Goal: Contribute content

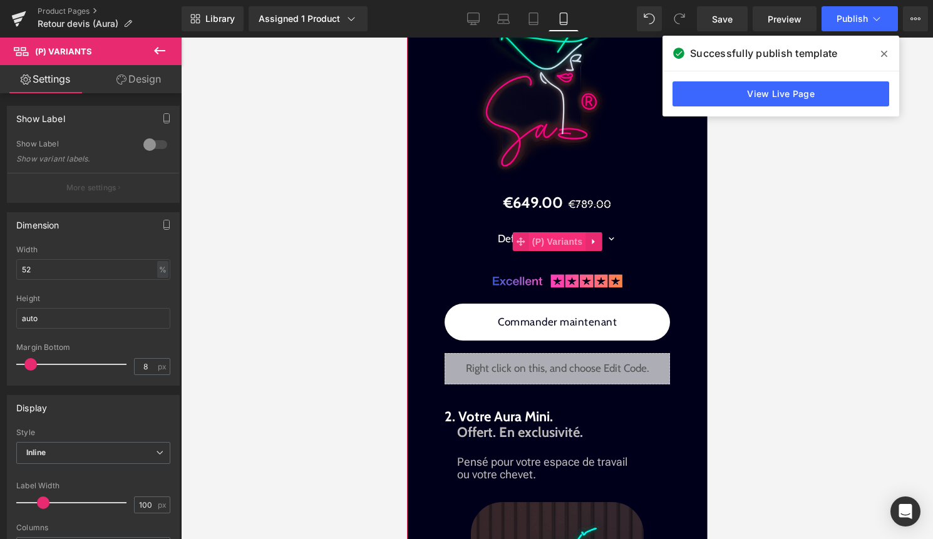
click at [547, 251] on span "(P) Variants" at bounding box center [557, 241] width 57 height 19
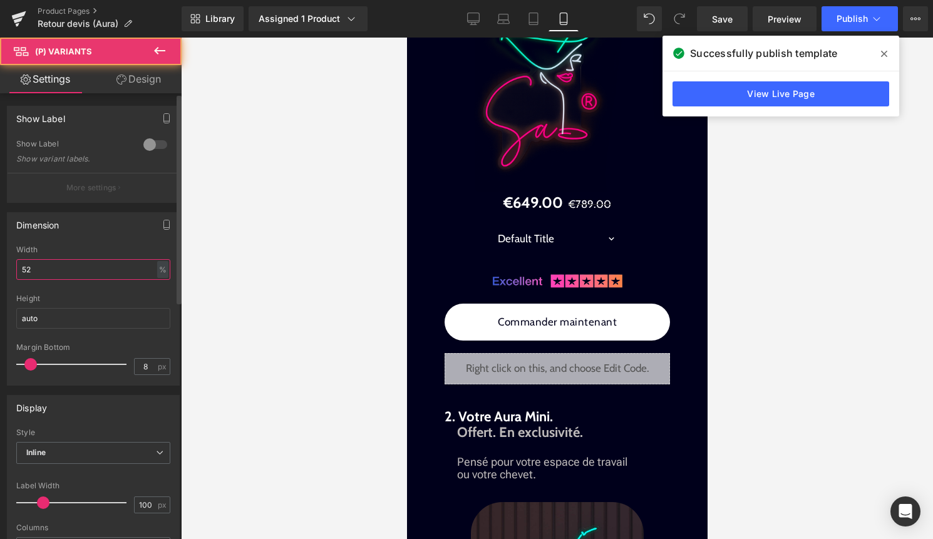
click at [88, 267] on input "52" at bounding box center [93, 269] width 154 height 21
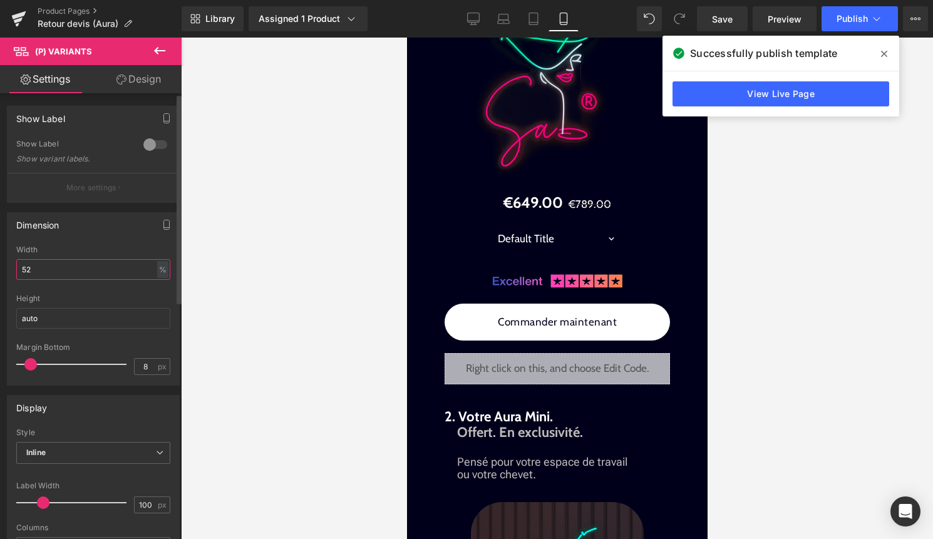
type input "5"
type input "65"
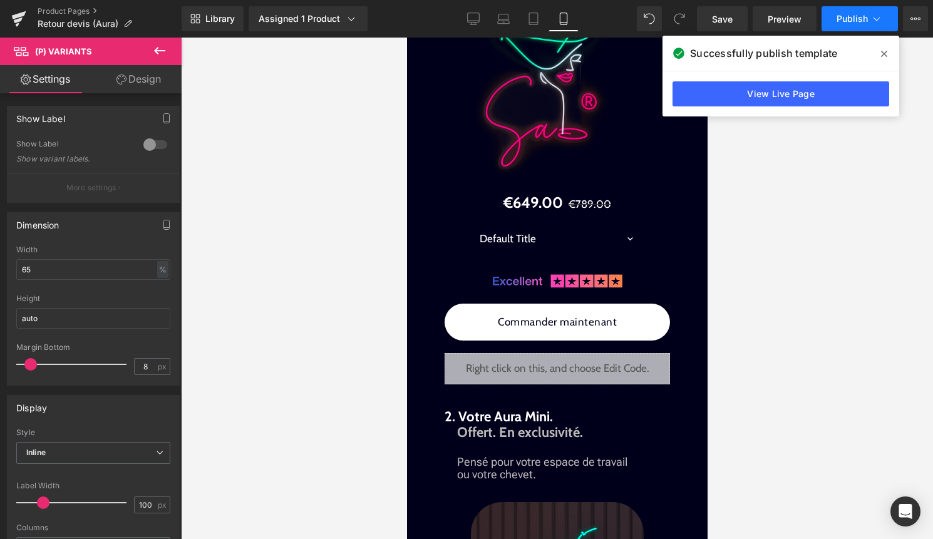
click at [872, 16] on icon at bounding box center [876, 19] width 13 height 13
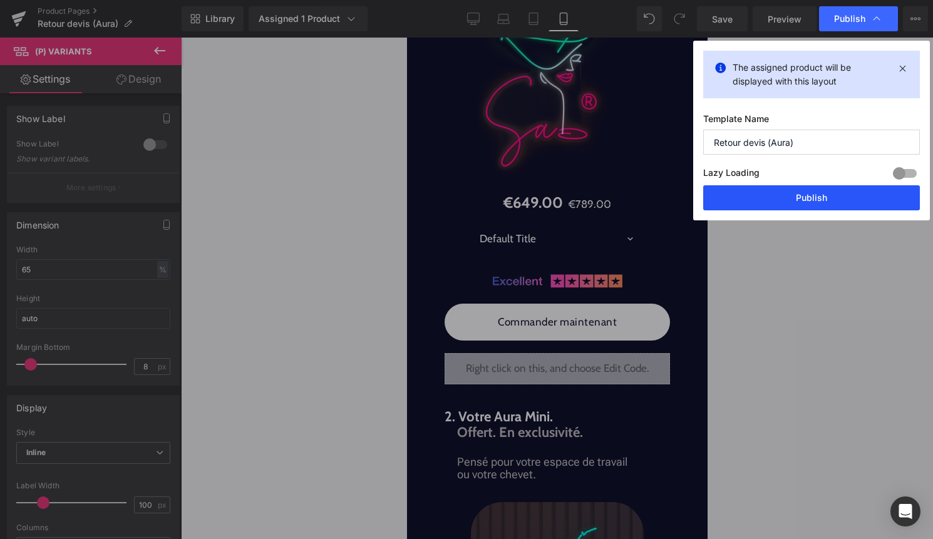
click at [812, 193] on button "Publish" at bounding box center [811, 197] width 217 height 25
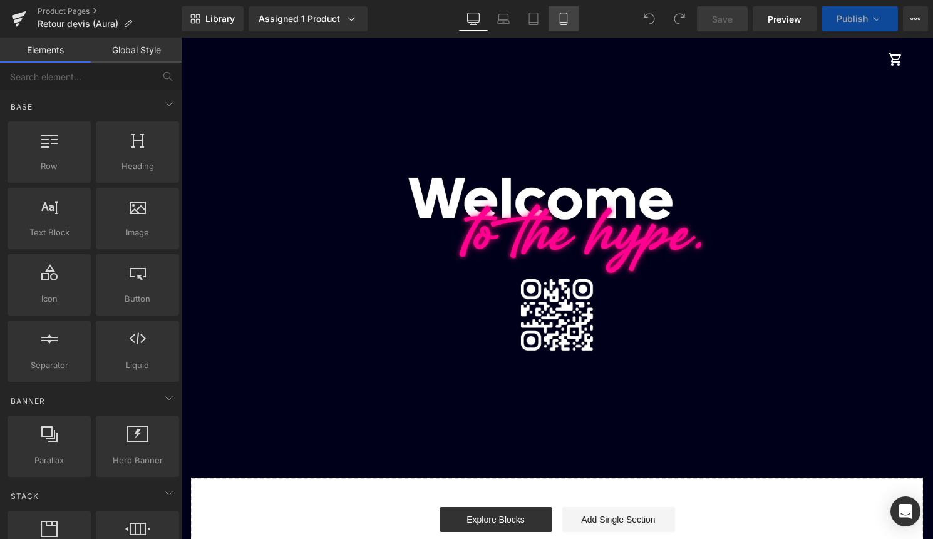
click at [574, 28] on link "Mobile" at bounding box center [564, 18] width 30 height 25
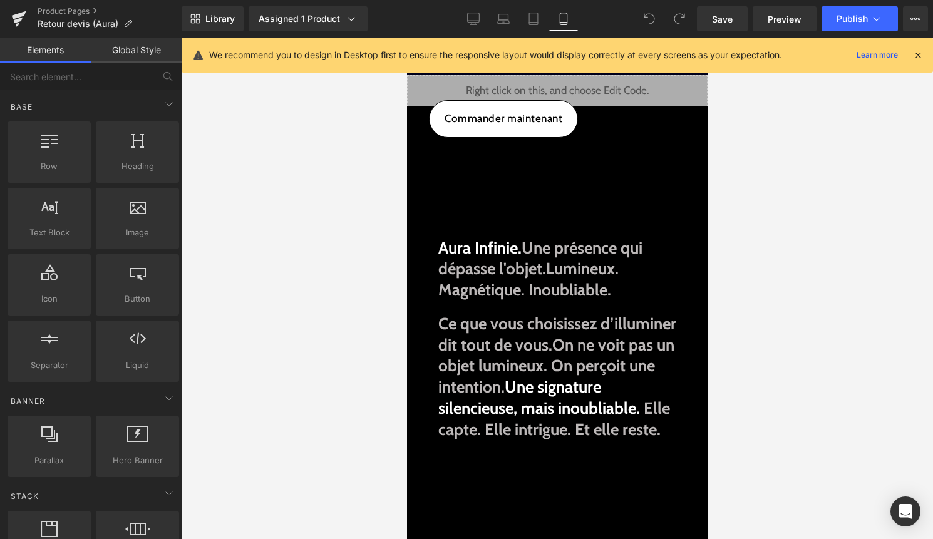
click at [916, 59] on icon at bounding box center [917, 54] width 11 height 11
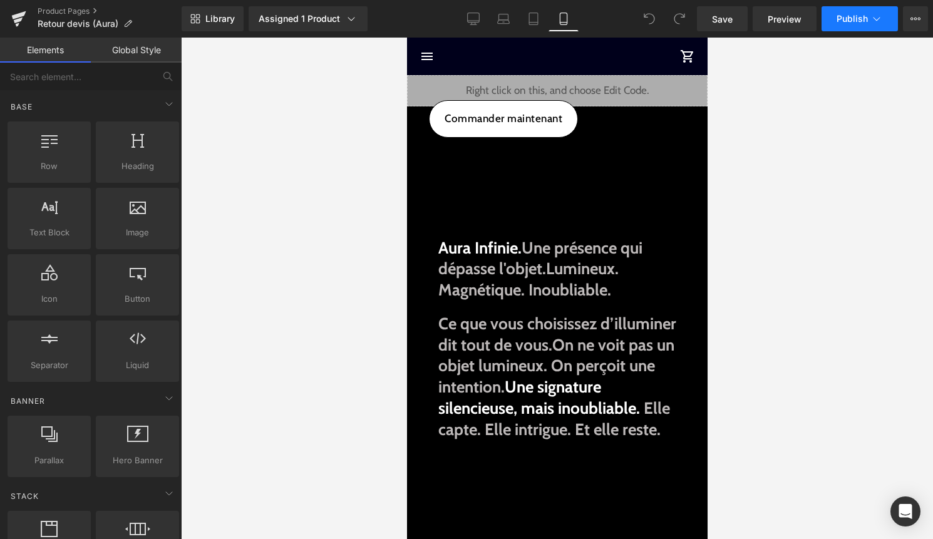
click at [874, 12] on button "Publish" at bounding box center [860, 18] width 76 height 25
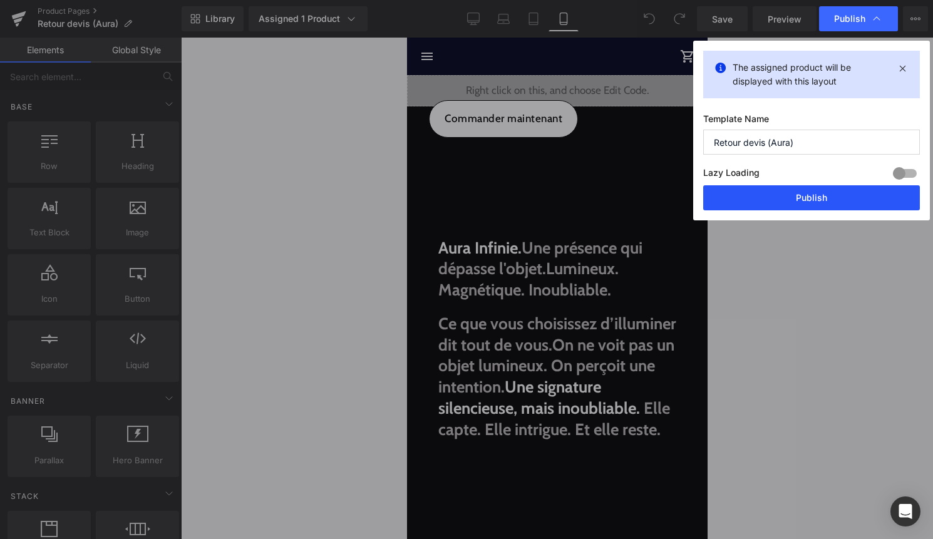
click at [788, 190] on button "Publish" at bounding box center [811, 197] width 217 height 25
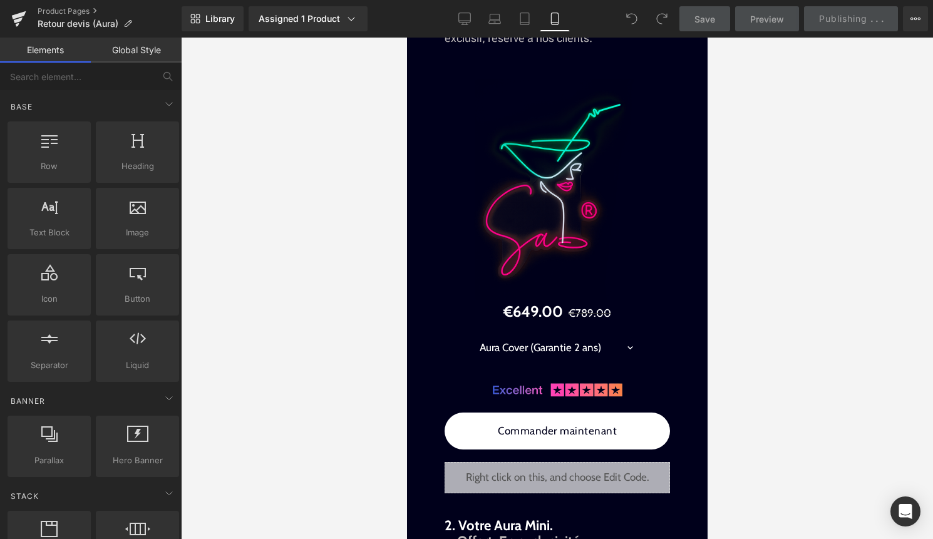
scroll to position [1561, 0]
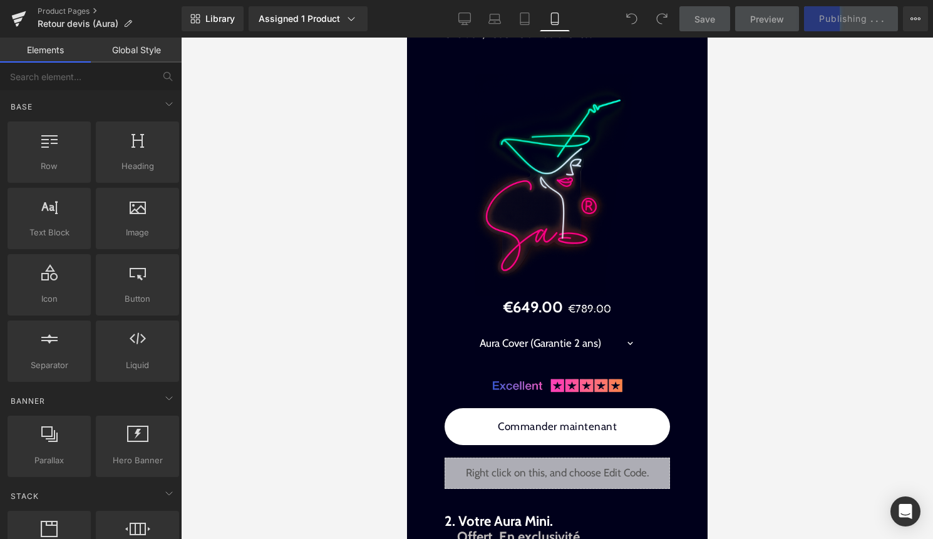
click at [542, 363] on select "Aura Cover (Garantie 2 ans) Aura Care + (Garantie 5 ans)" at bounding box center [556, 344] width 187 height 38
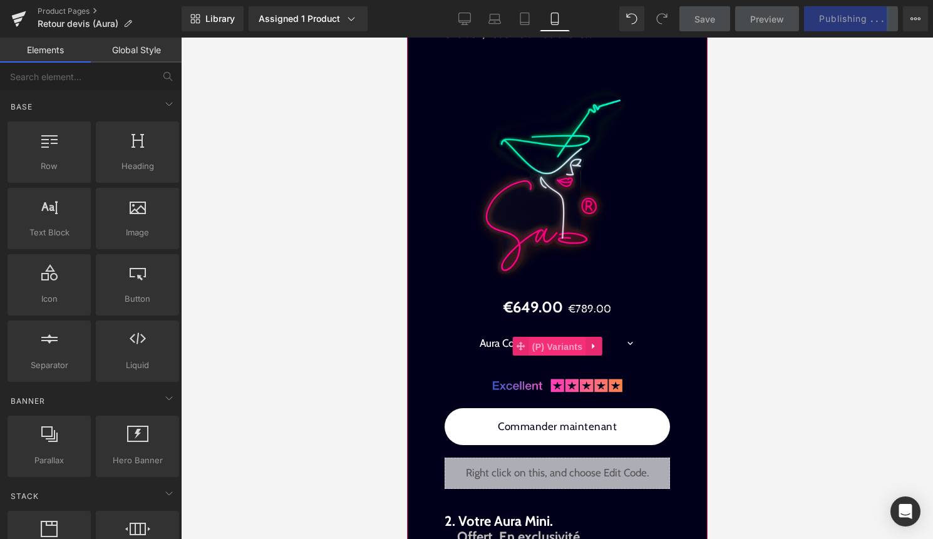
click at [559, 356] on span "(P) Variants" at bounding box center [557, 347] width 57 height 19
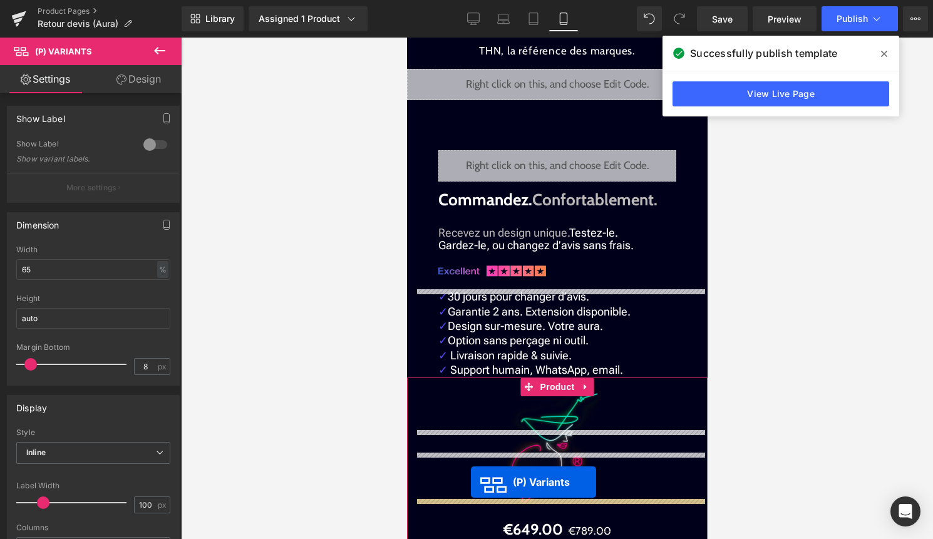
scroll to position [2819, 0]
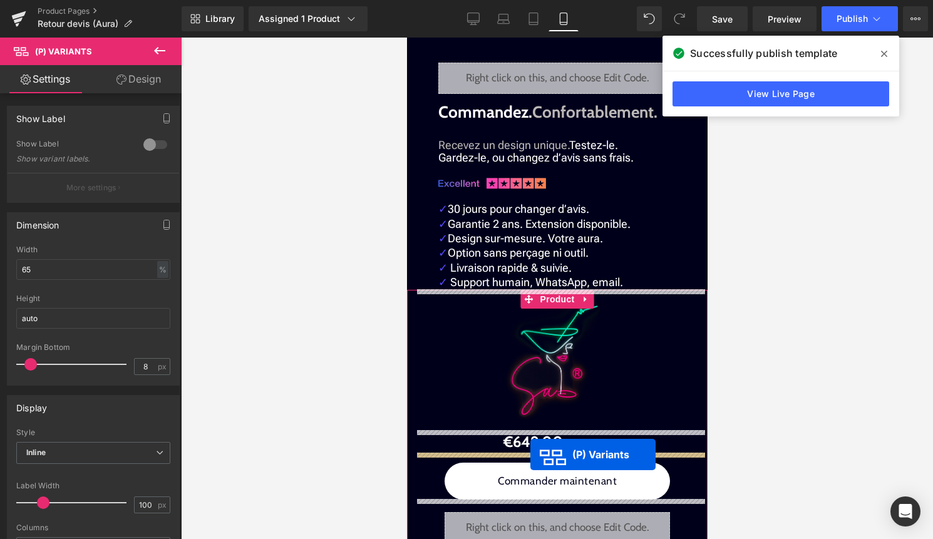
drag, startPoint x: 545, startPoint y: 109, endPoint x: 530, endPoint y: 455, distance: 346.0
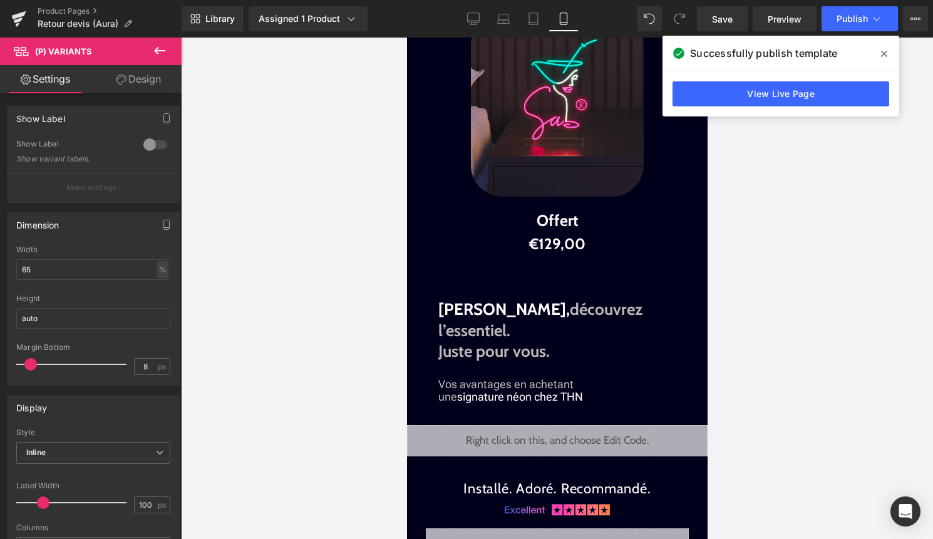
scroll to position [2154, 0]
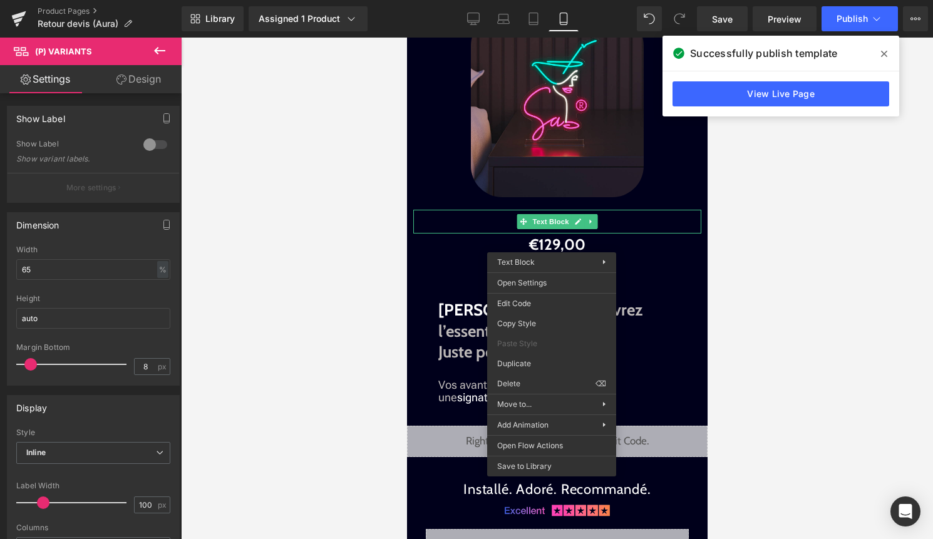
drag, startPoint x: 937, startPoint y: 394, endPoint x: 530, endPoint y: 356, distance: 408.8
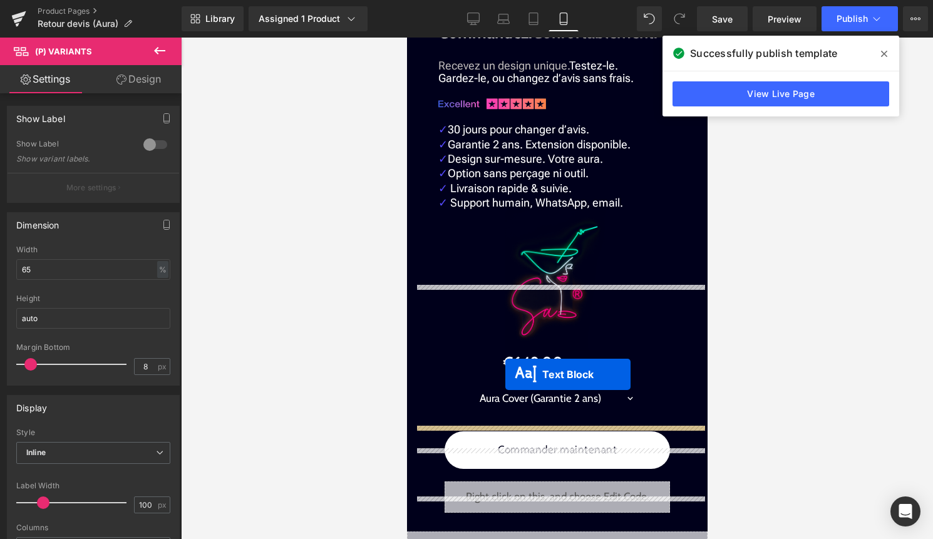
scroll to position [2968, 0]
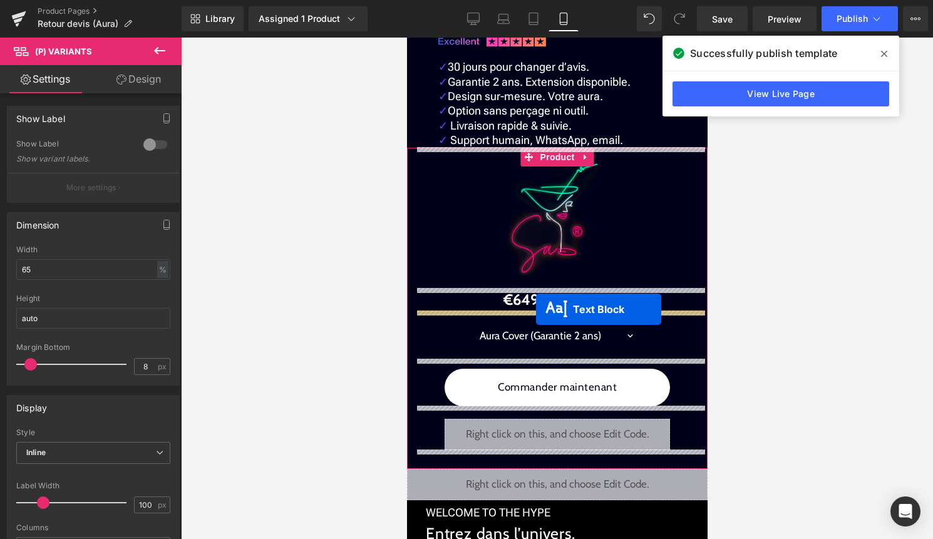
drag, startPoint x: 557, startPoint y: 281, endPoint x: 535, endPoint y: 309, distance: 35.7
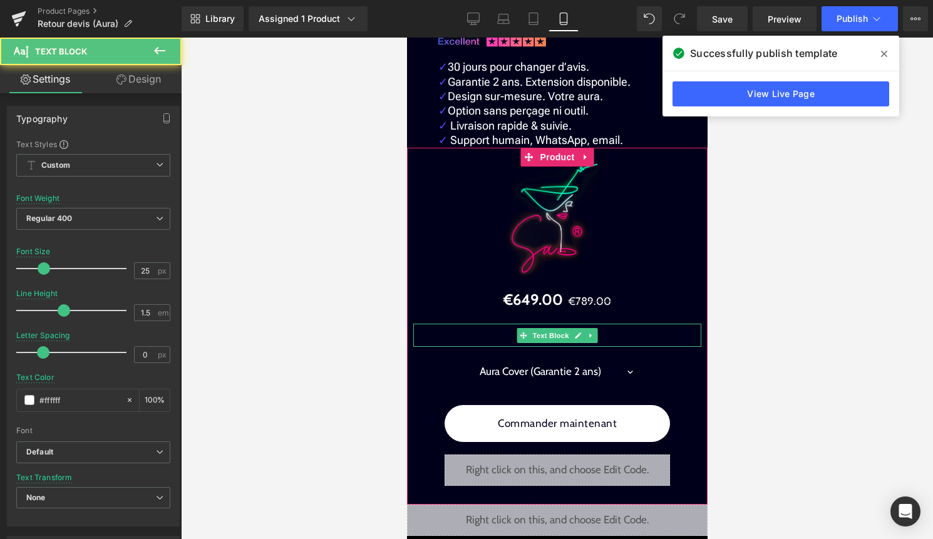
click at [513, 339] on p "Offert" at bounding box center [557, 336] width 288 height 24
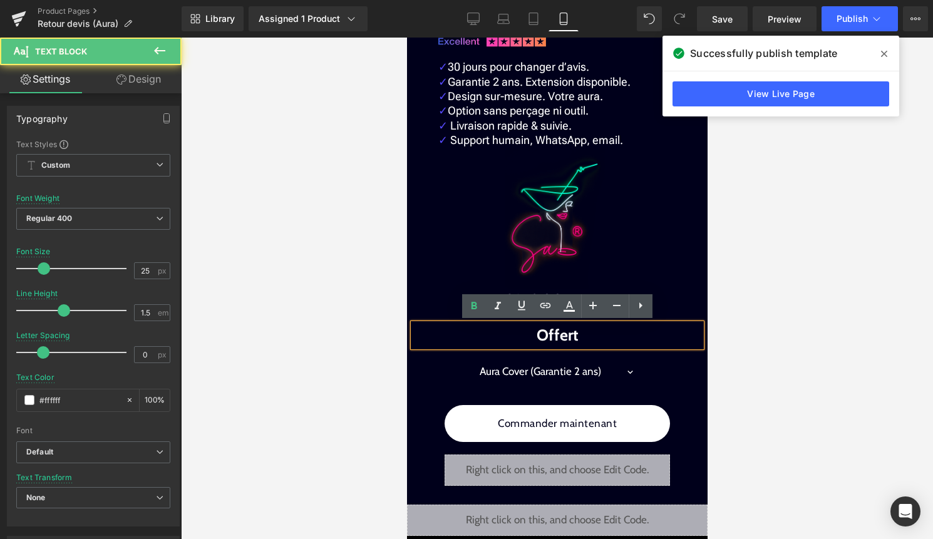
click at [527, 340] on p "Offert" at bounding box center [557, 336] width 288 height 24
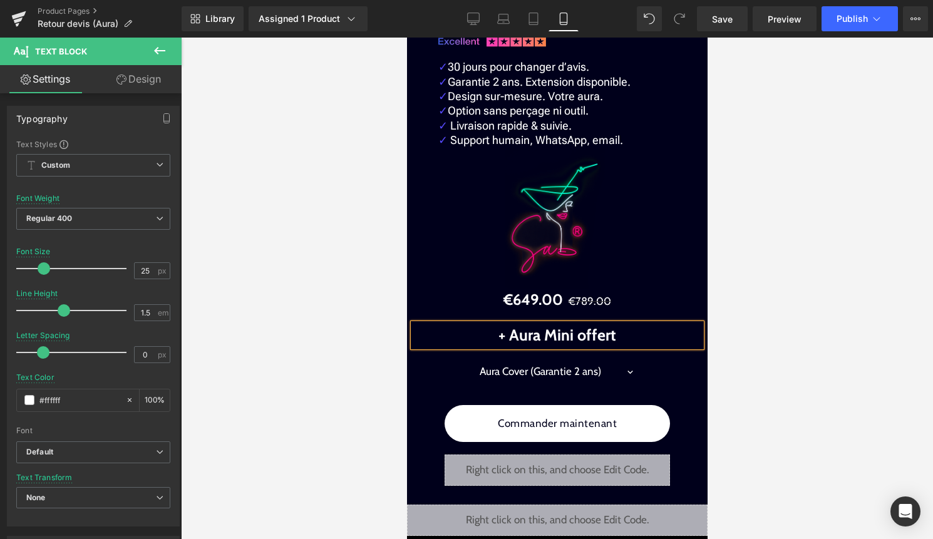
click at [630, 334] on p "+ Aura Mini offert" at bounding box center [557, 336] width 288 height 24
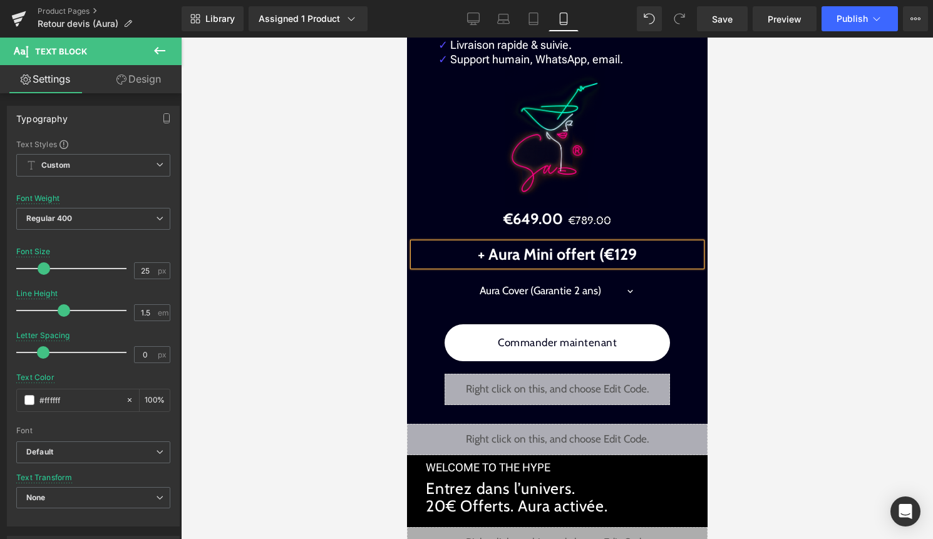
scroll to position [3005, 0]
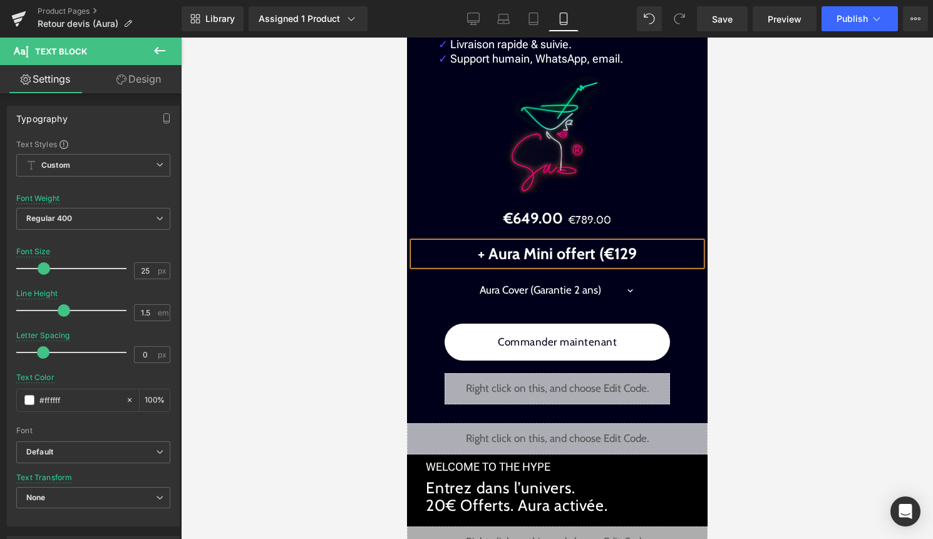
click at [632, 261] on span "+ Aura Mini offert (€129" at bounding box center [556, 253] width 159 height 19
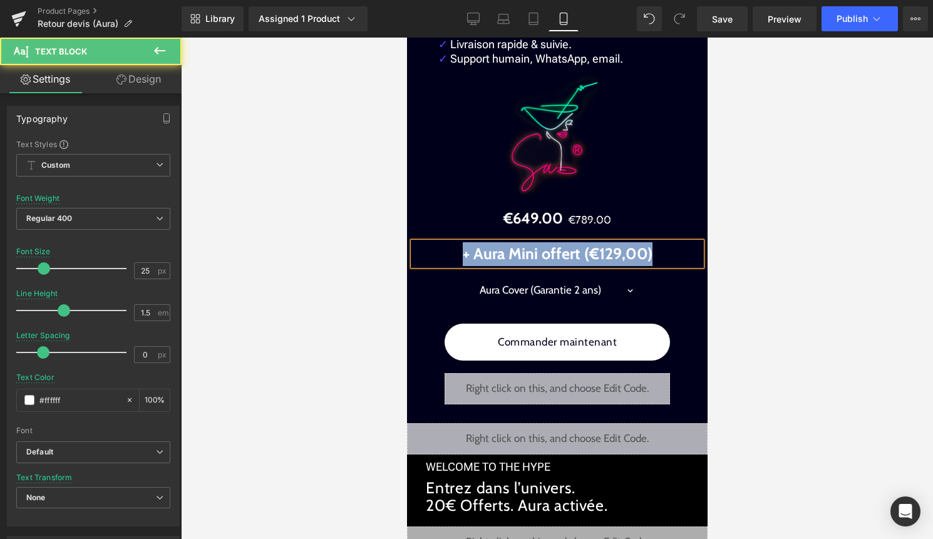
drag, startPoint x: 662, startPoint y: 257, endPoint x: 465, endPoint y: 242, distance: 197.8
click at [464, 242] on p "+ Aura Mini offert (€129,00)" at bounding box center [557, 254] width 288 height 24
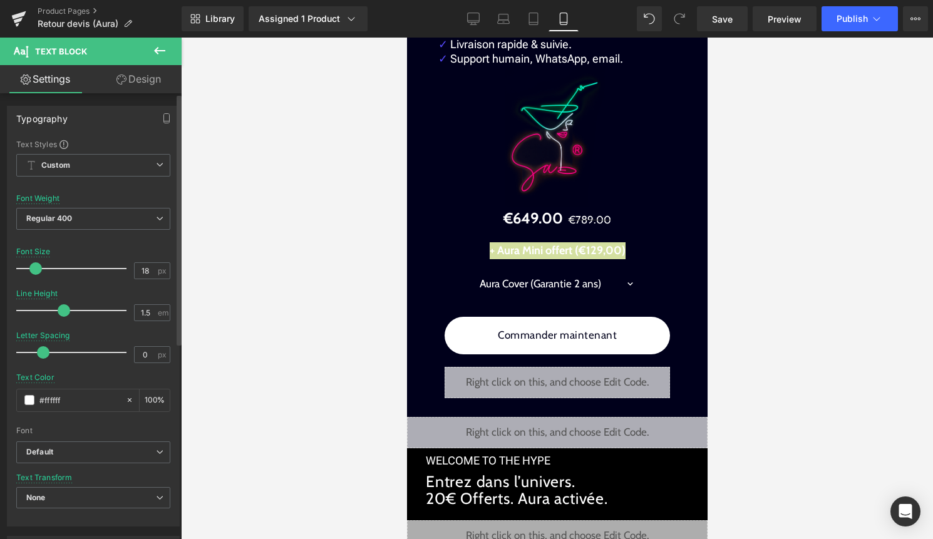
type input "17"
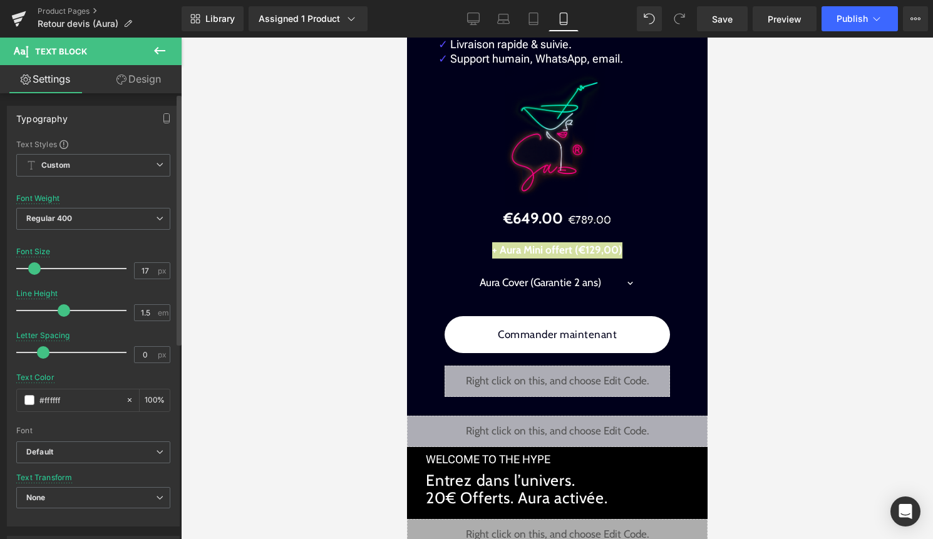
drag, startPoint x: 38, startPoint y: 265, endPoint x: 30, endPoint y: 266, distance: 8.2
click at [30, 266] on span at bounding box center [34, 268] width 13 height 13
click at [150, 87] on link "Design" at bounding box center [138, 79] width 91 height 28
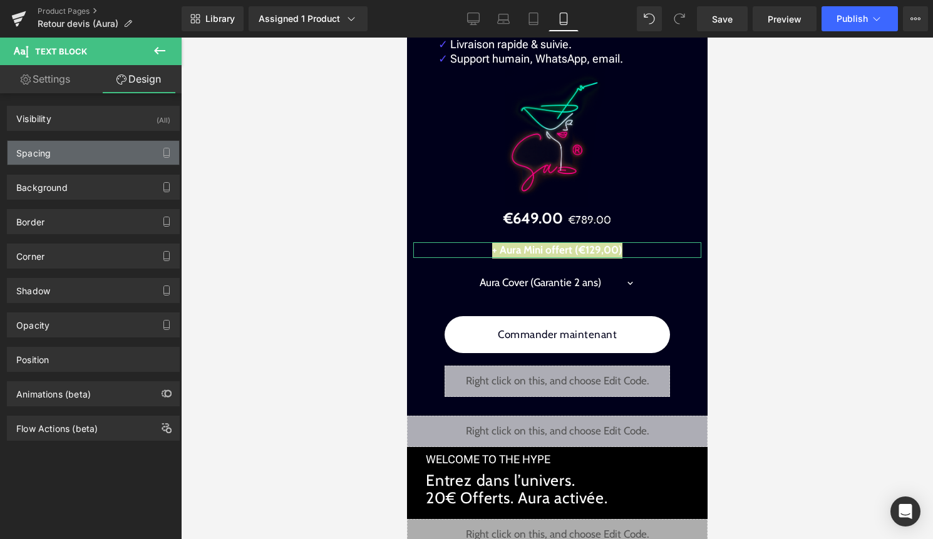
click at [110, 160] on div "Spacing" at bounding box center [94, 153] width 172 height 24
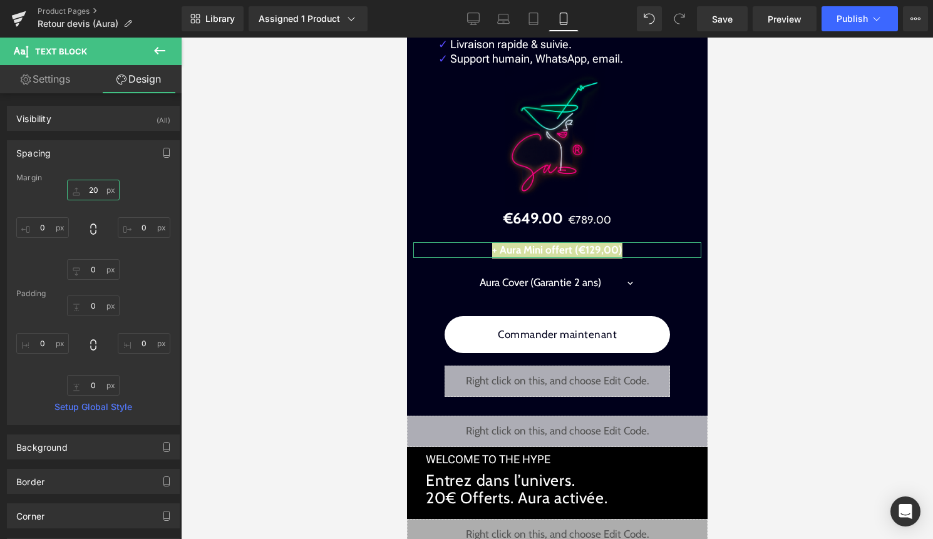
click at [96, 190] on input "20" at bounding box center [93, 190] width 53 height 21
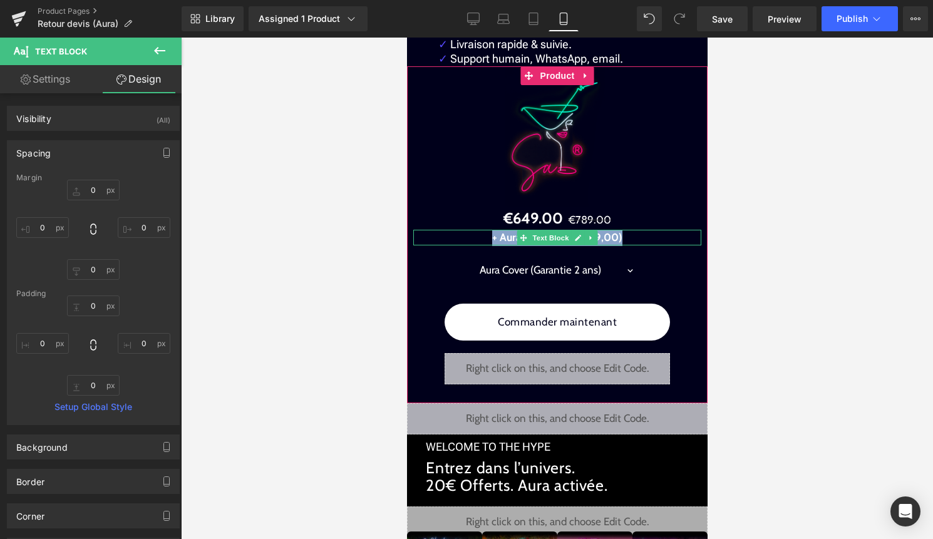
click at [622, 237] on p "+ Aura Mini offert (€129,00)" at bounding box center [557, 238] width 288 height 16
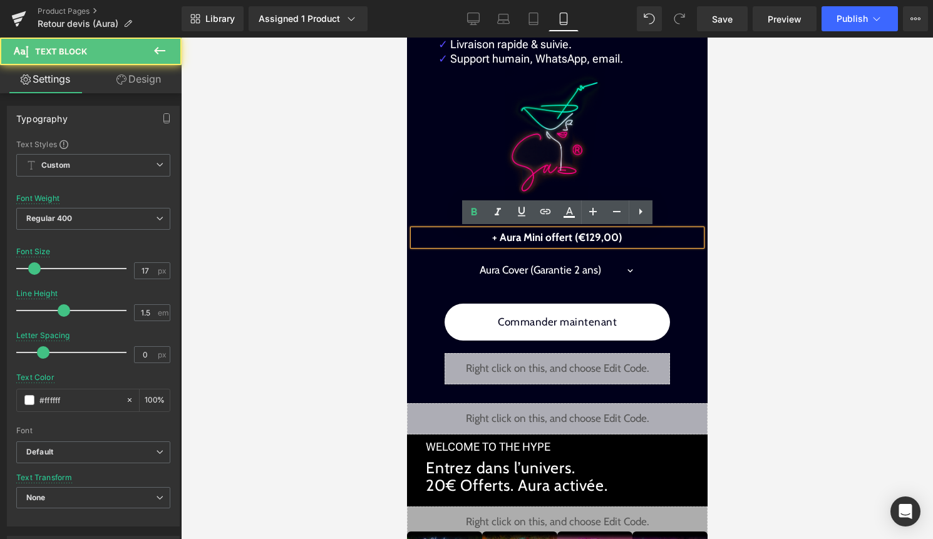
click at [812, 269] on div at bounding box center [557, 289] width 752 height 502
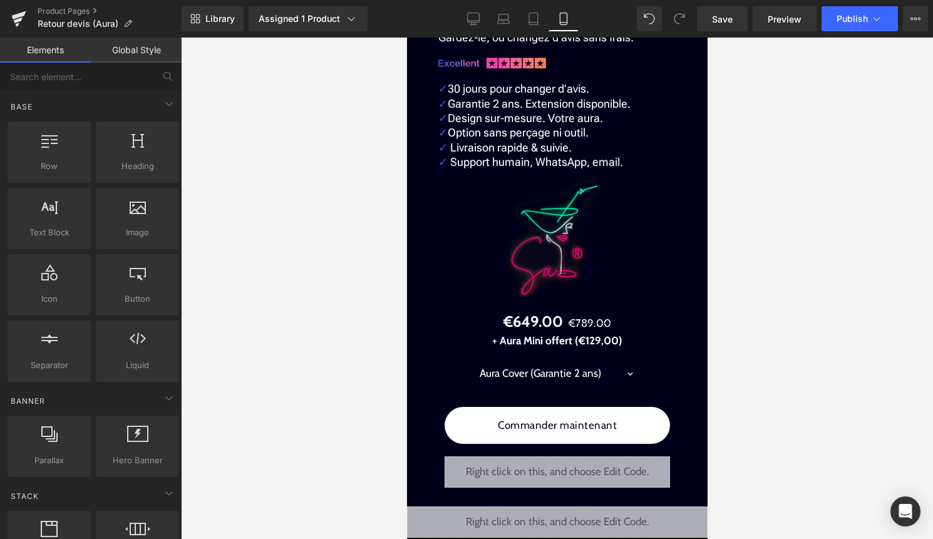
scroll to position [2904, 0]
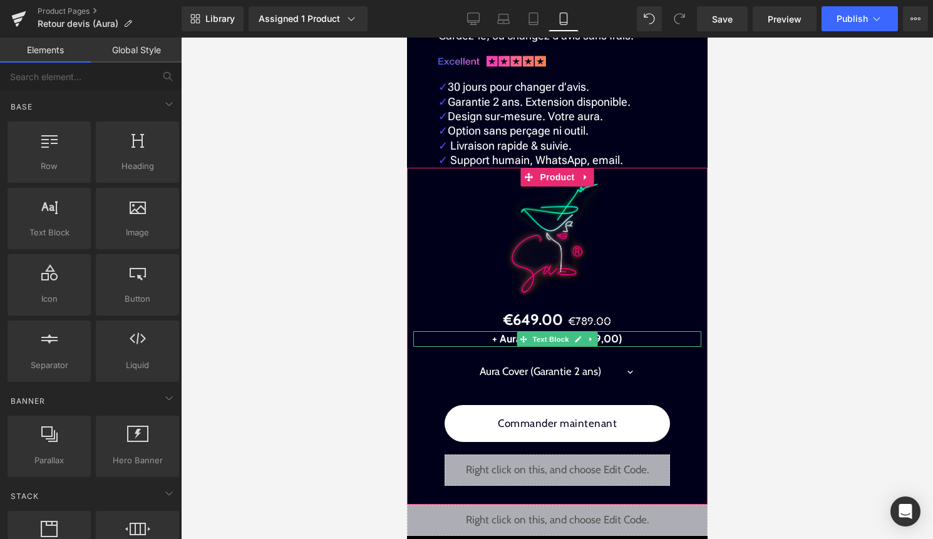
click at [601, 338] on span "+ Aura Mini offert (€129,00)" at bounding box center [557, 339] width 130 height 13
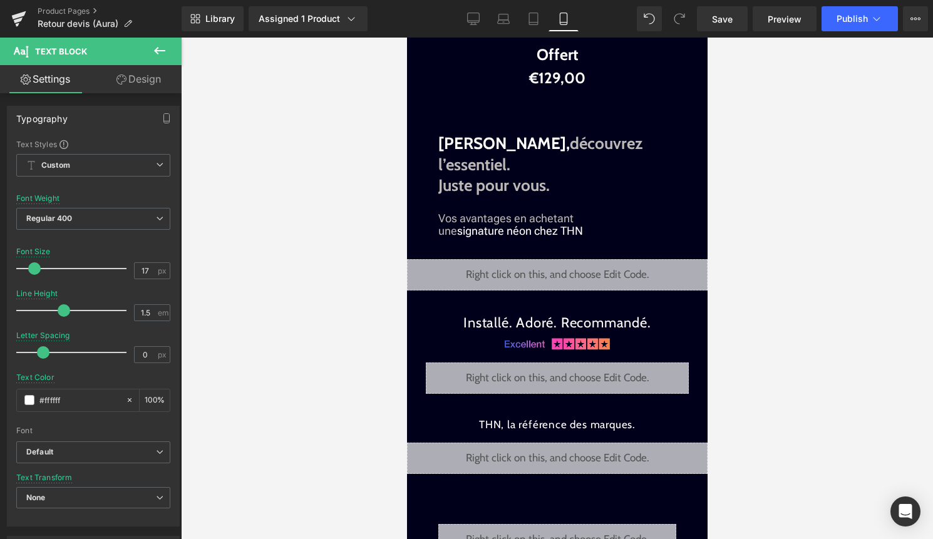
scroll to position [2303, 0]
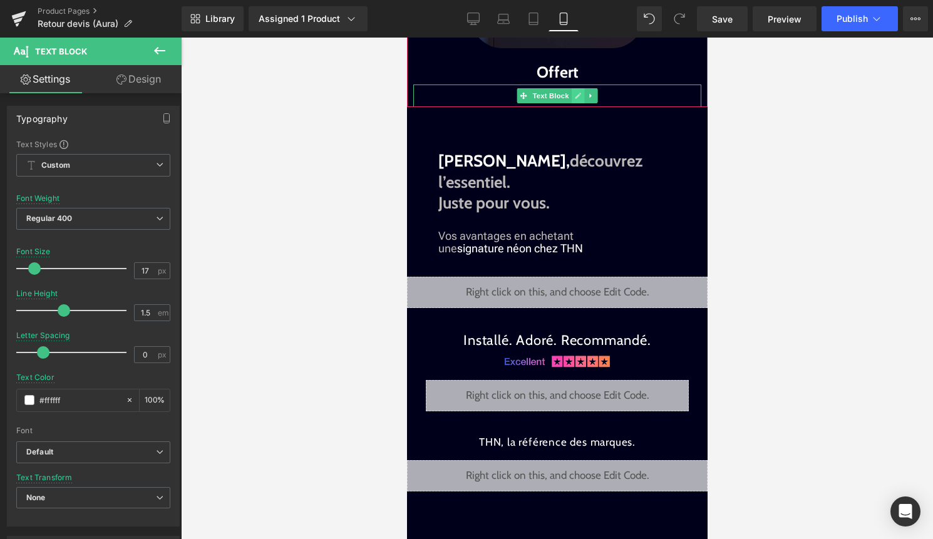
click at [573, 103] on link at bounding box center [577, 95] width 13 height 15
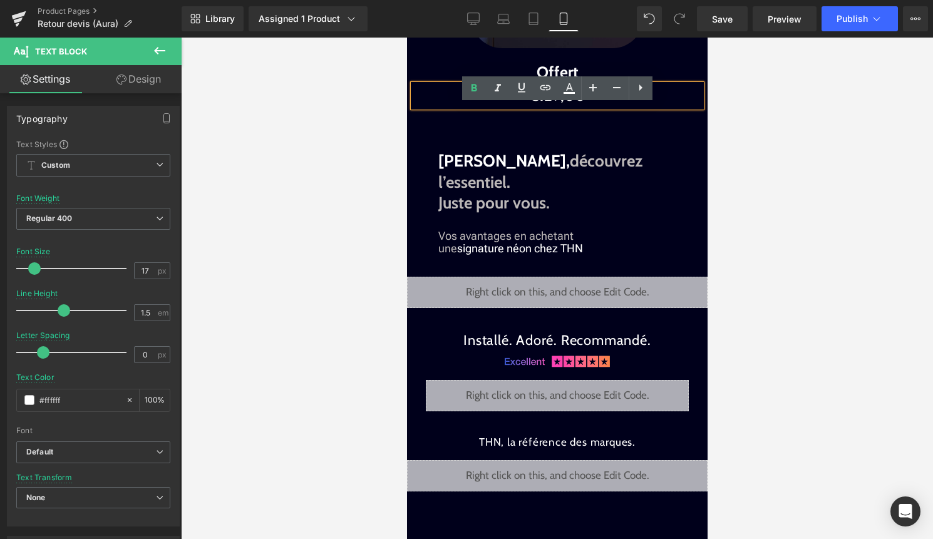
click at [562, 105] on span "€129,00" at bounding box center [557, 95] width 56 height 18
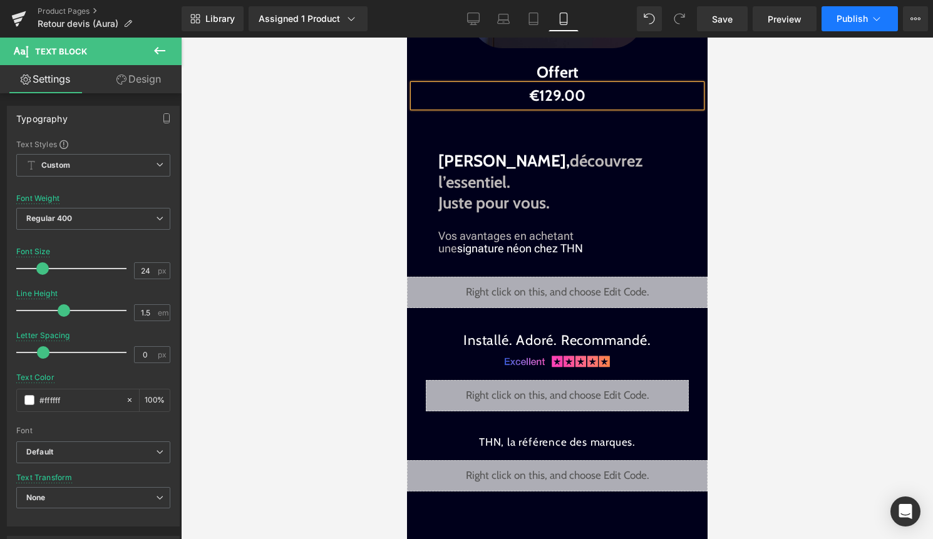
click at [862, 20] on span "Publish" at bounding box center [852, 19] width 31 height 10
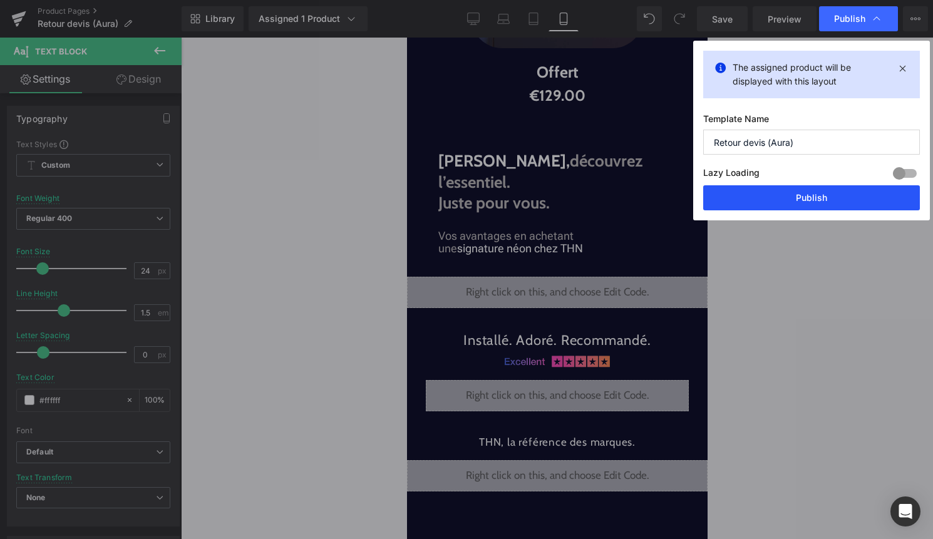
drag, startPoint x: 817, startPoint y: 197, endPoint x: 215, endPoint y: 251, distance: 603.6
click at [817, 197] on button "Publish" at bounding box center [811, 197] width 217 height 25
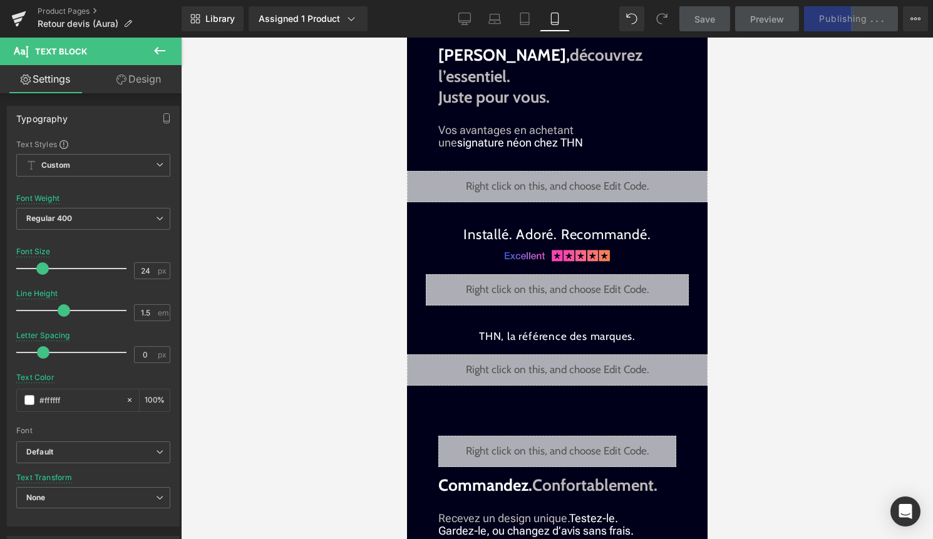
scroll to position [2409, 0]
